Goal: Navigation & Orientation: Go to known website

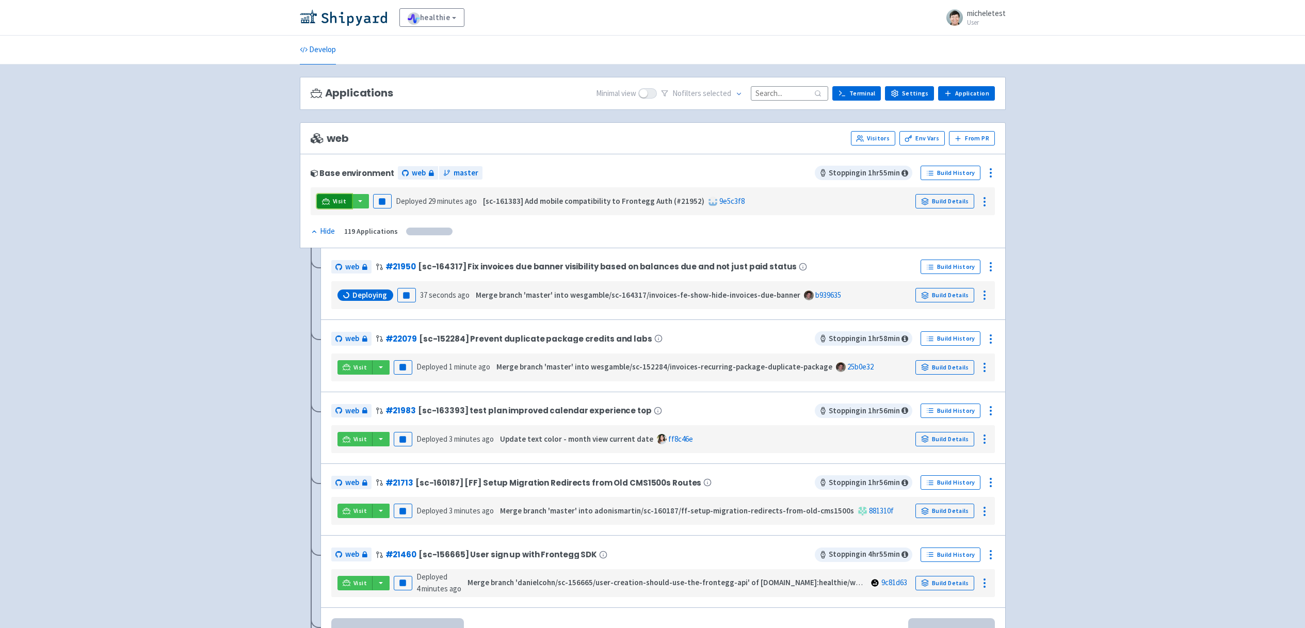
click at [338, 201] on span "Visit" at bounding box center [339, 201] width 13 height 8
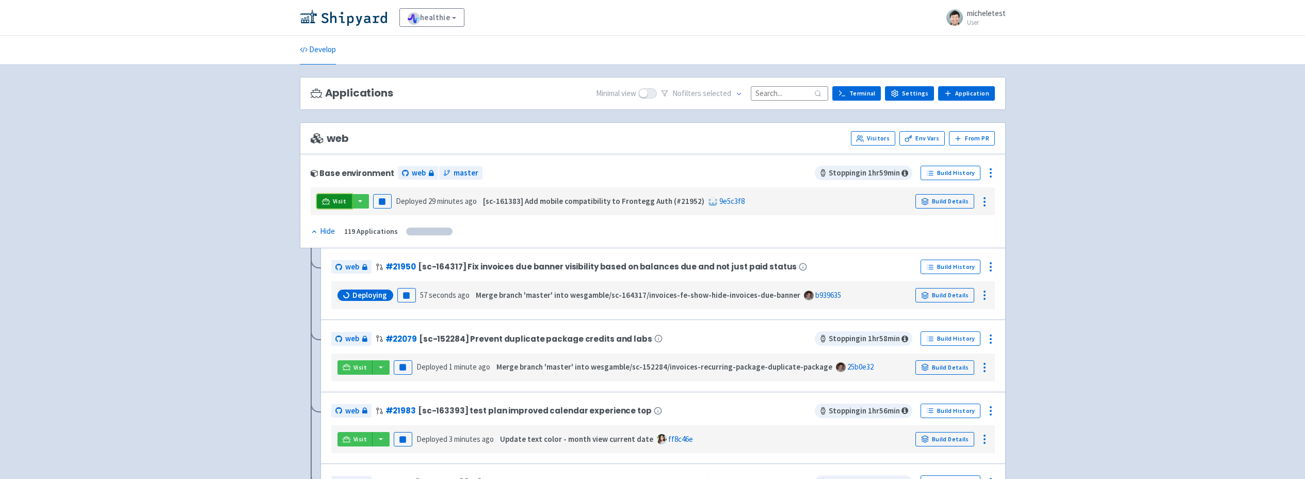
click at [327, 201] on icon at bounding box center [326, 202] width 8 height 8
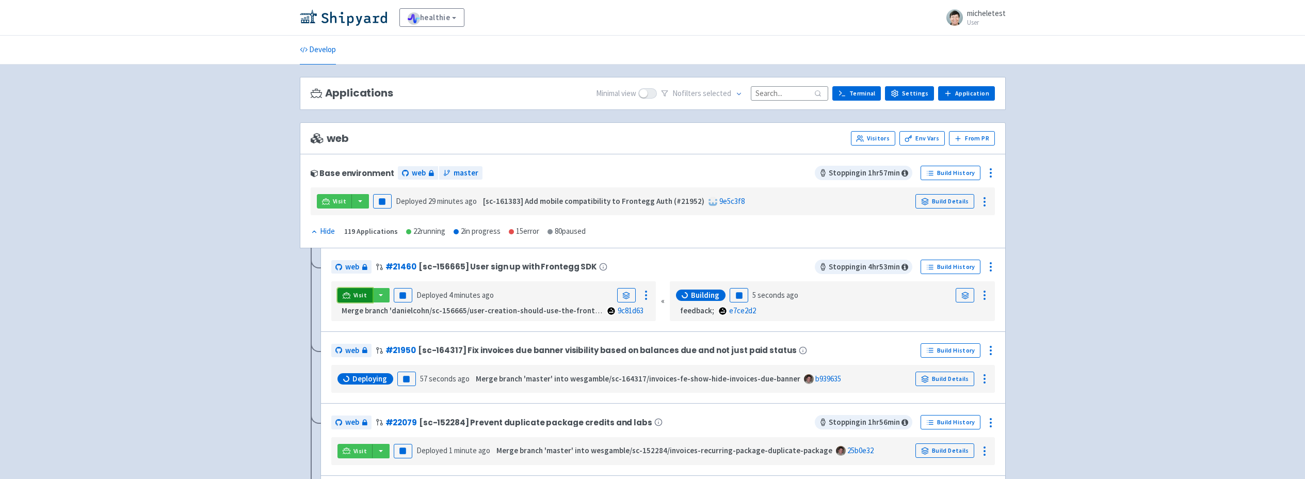
click at [350, 294] on link "Visit" at bounding box center [355, 295] width 35 height 14
click at [353, 294] on link "Visit" at bounding box center [355, 295] width 35 height 14
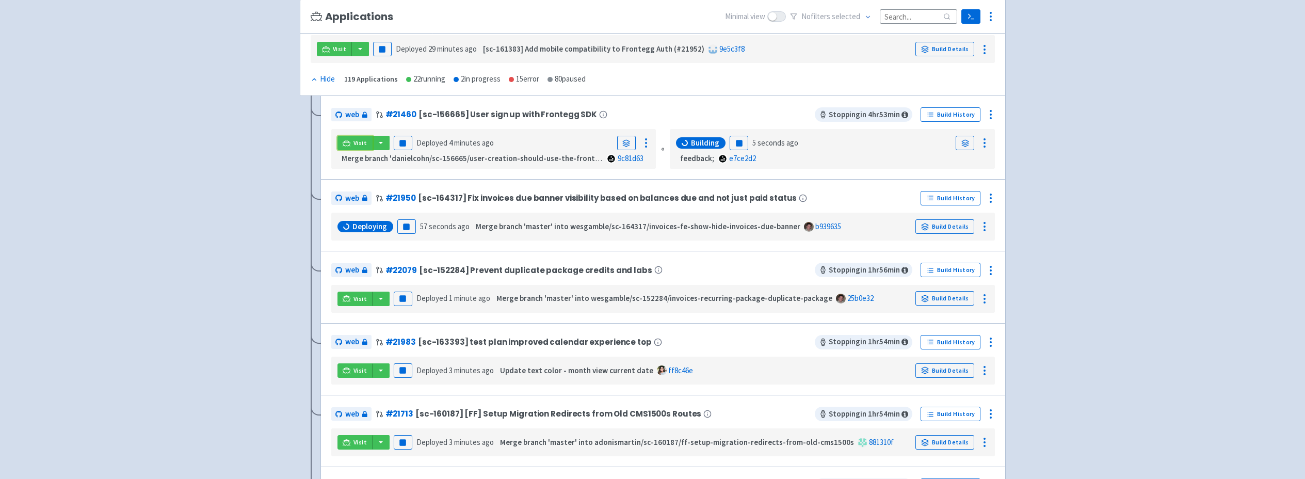
scroll to position [214, 0]
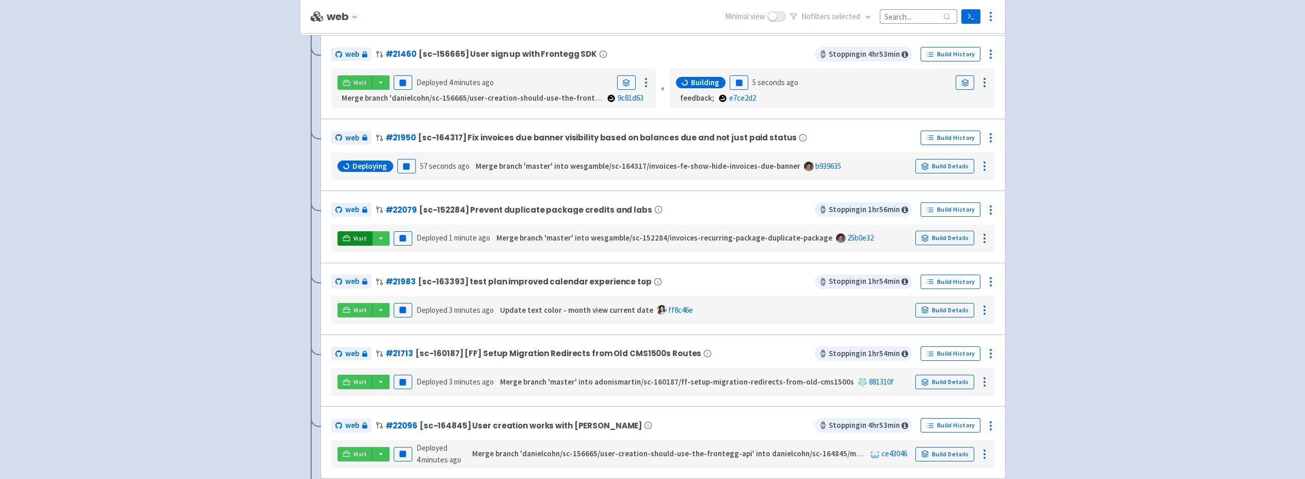
click at [353, 180] on div "web # 21950 [sc-164317] Fix invoices due banner visibility based on balances du…" at bounding box center [663, 155] width 664 height 51
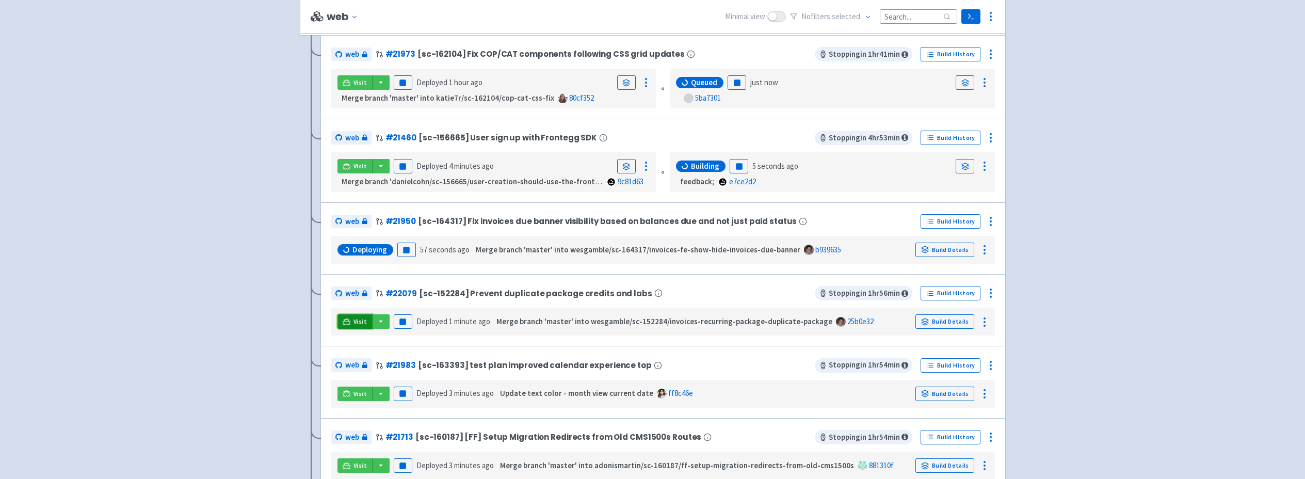
click at [349, 324] on icon at bounding box center [347, 321] width 8 height 6
